Goal: Task Accomplishment & Management: Use online tool/utility

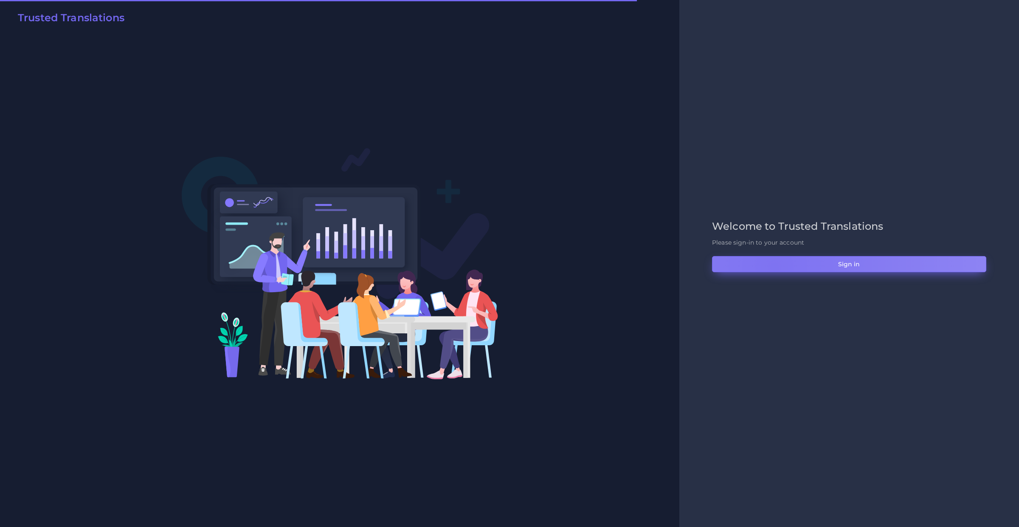
click at [774, 267] on button "Sign in" at bounding box center [849, 264] width 274 height 16
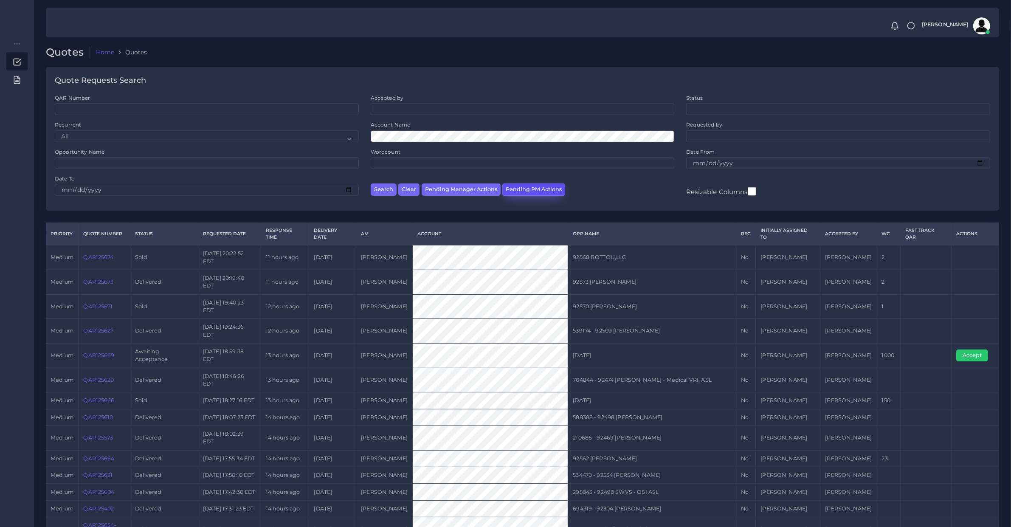
click at [523, 195] on button "Pending PM Actions" at bounding box center [534, 190] width 63 height 12
select select "awaiting_acceptance"
